Goal: Transaction & Acquisition: Purchase product/service

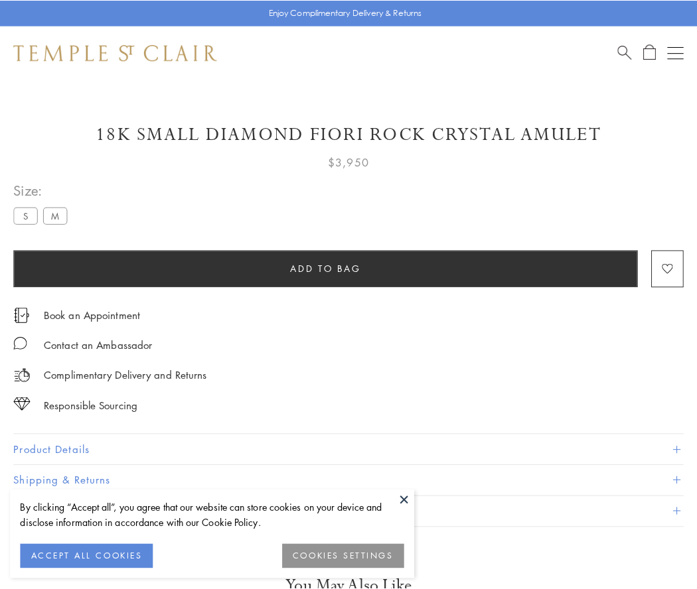
scroll to position [1, 0]
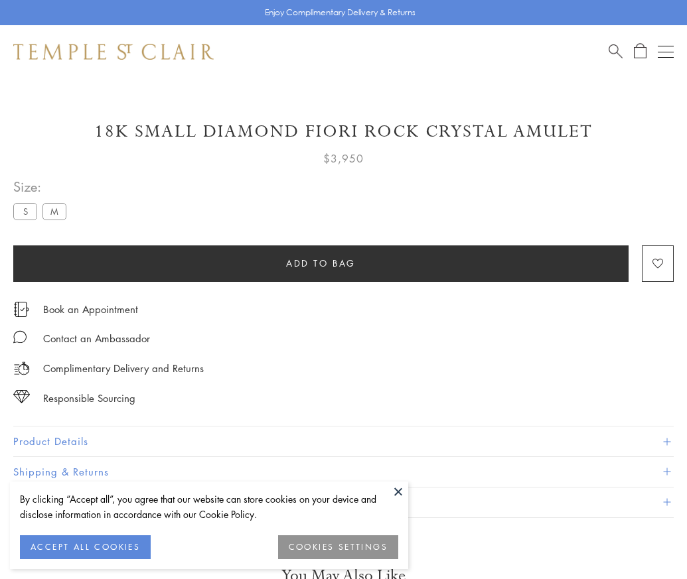
click at [320, 263] on span "Add to bag" at bounding box center [321, 263] width 70 height 15
